Goal: Task Accomplishment & Management: Use online tool/utility

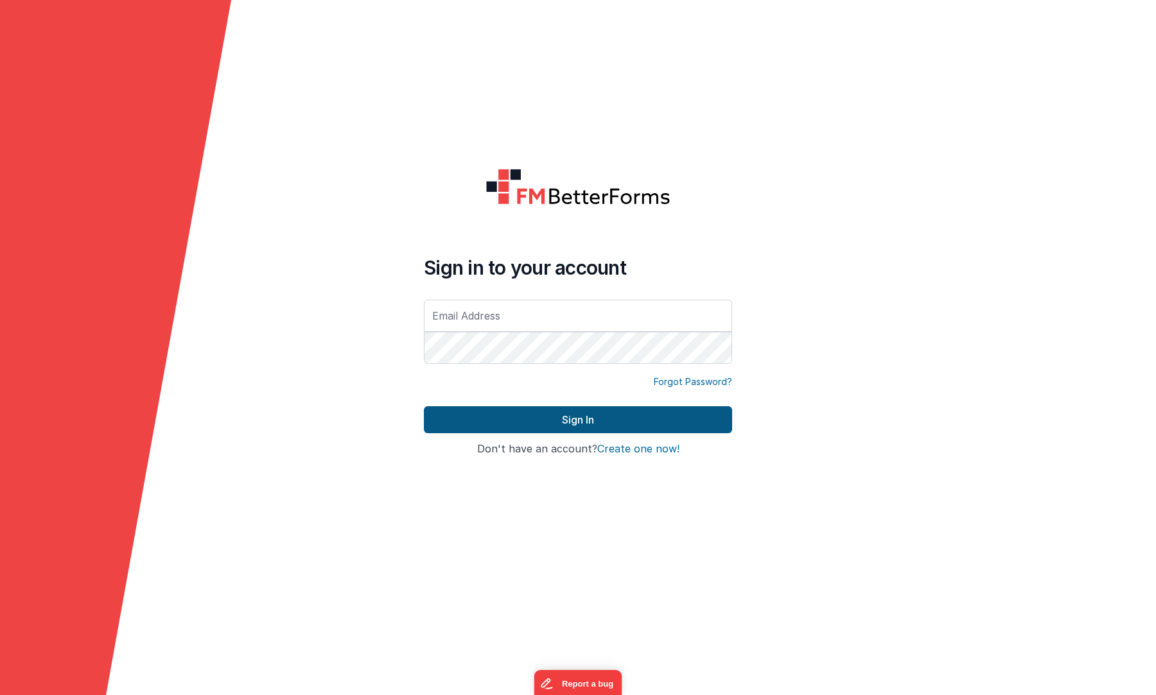
type input "[PERSON_NAME][EMAIL_ADDRESS][DOMAIN_NAME]"
click at [595, 428] on button "Sign In" at bounding box center [578, 419] width 308 height 27
type input "[PERSON_NAME][EMAIL_ADDRESS][DOMAIN_NAME]"
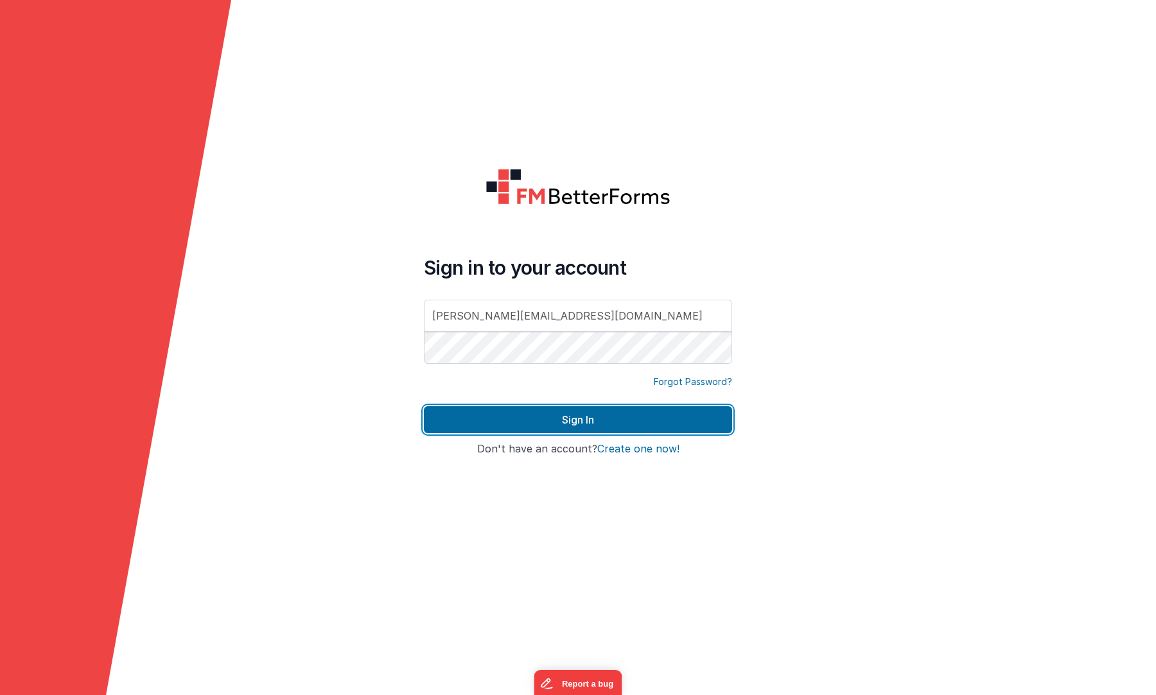
click at [595, 428] on button "Sign In" at bounding box center [578, 419] width 308 height 27
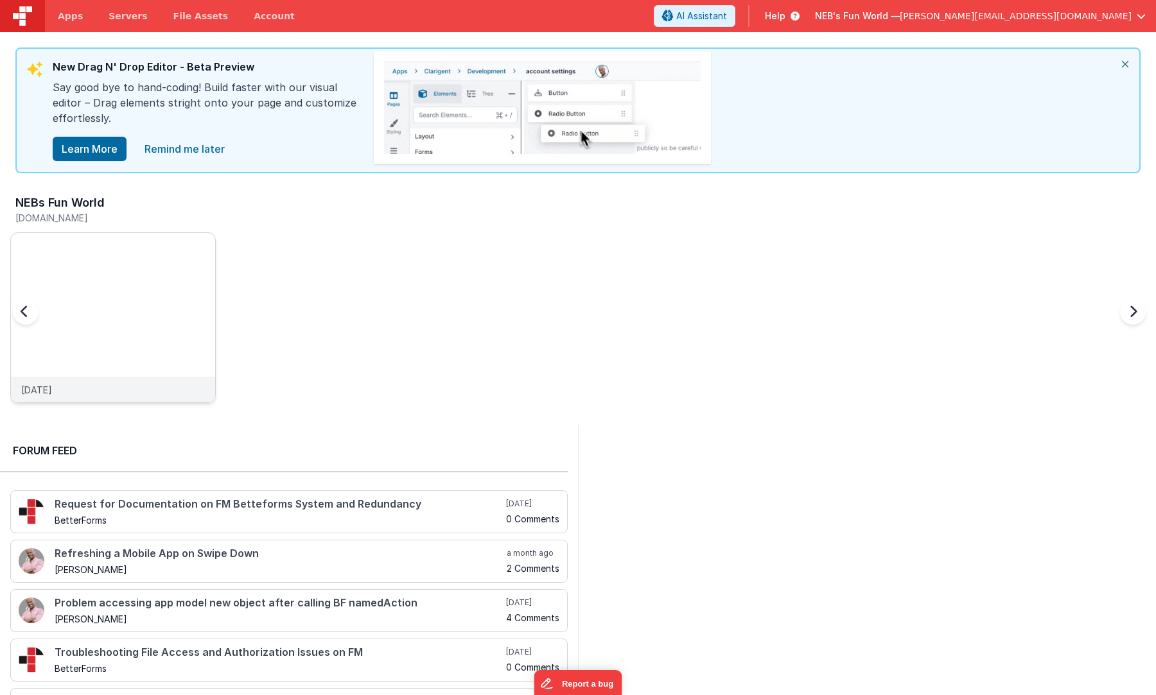
click at [152, 233] on img at bounding box center [113, 233] width 204 height 0
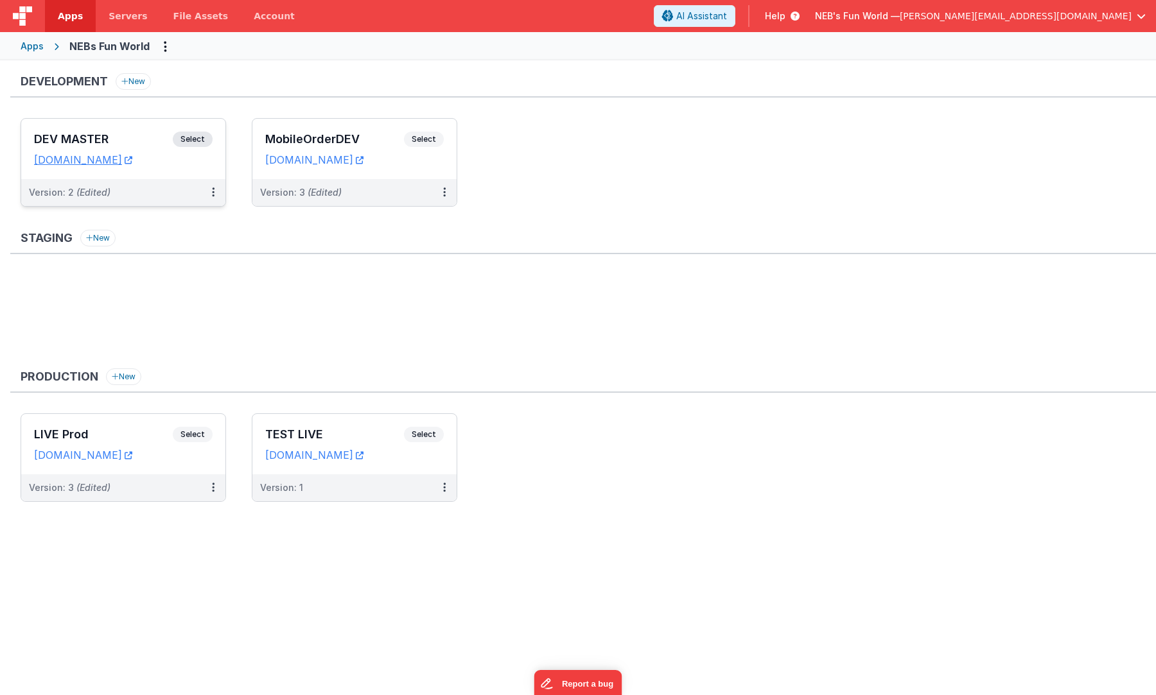
click at [132, 133] on h3 "DEV MASTER" at bounding box center [103, 139] width 139 height 13
